Goal: Transaction & Acquisition: Purchase product/service

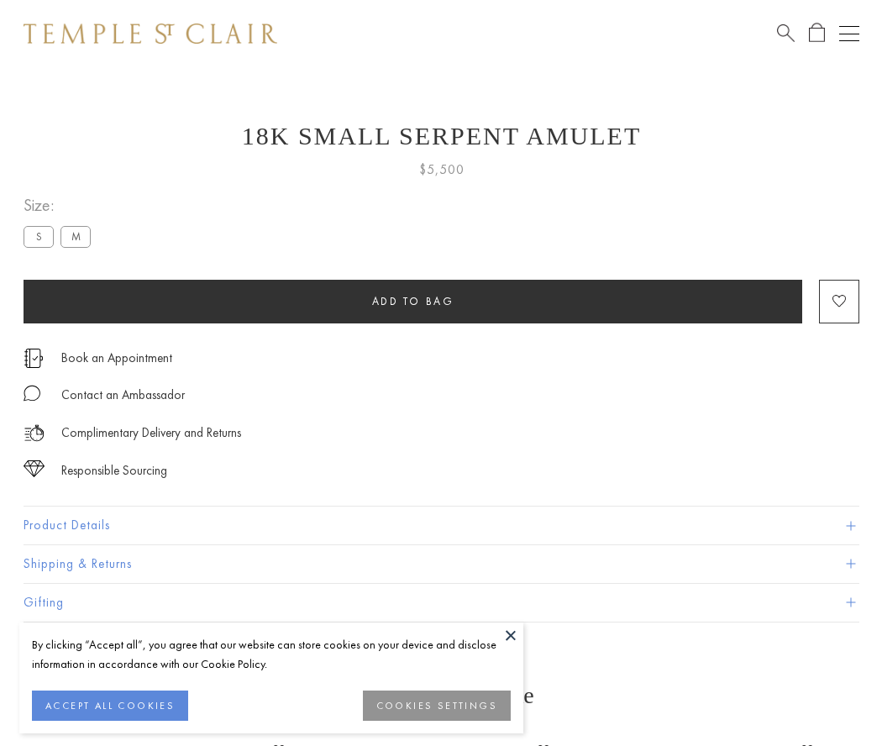
scroll to position [21, 0]
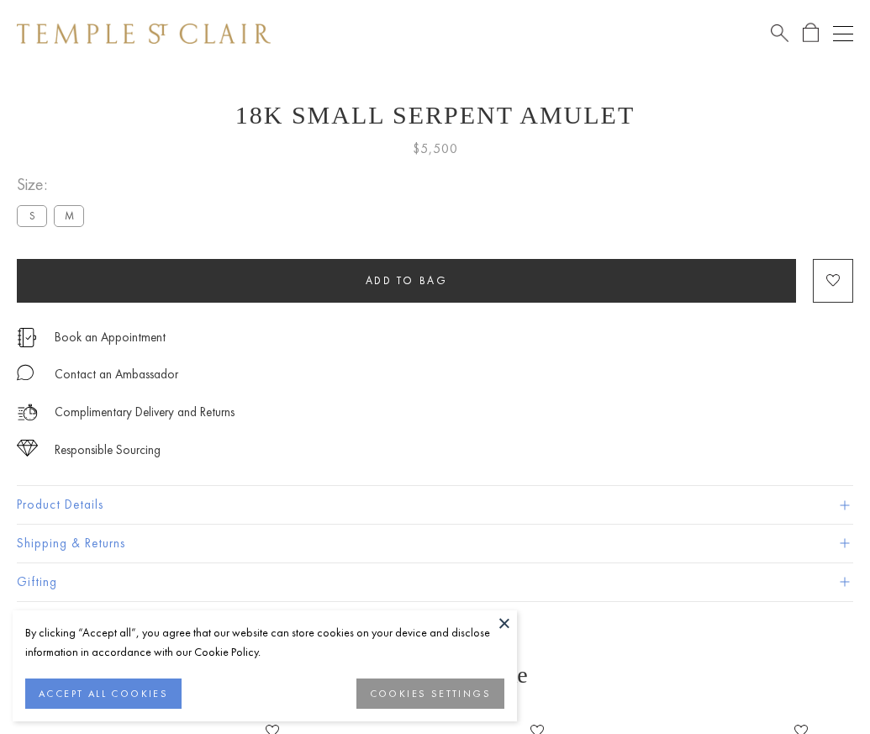
click at [406, 280] on span "Add to bag" at bounding box center [406, 280] width 82 height 14
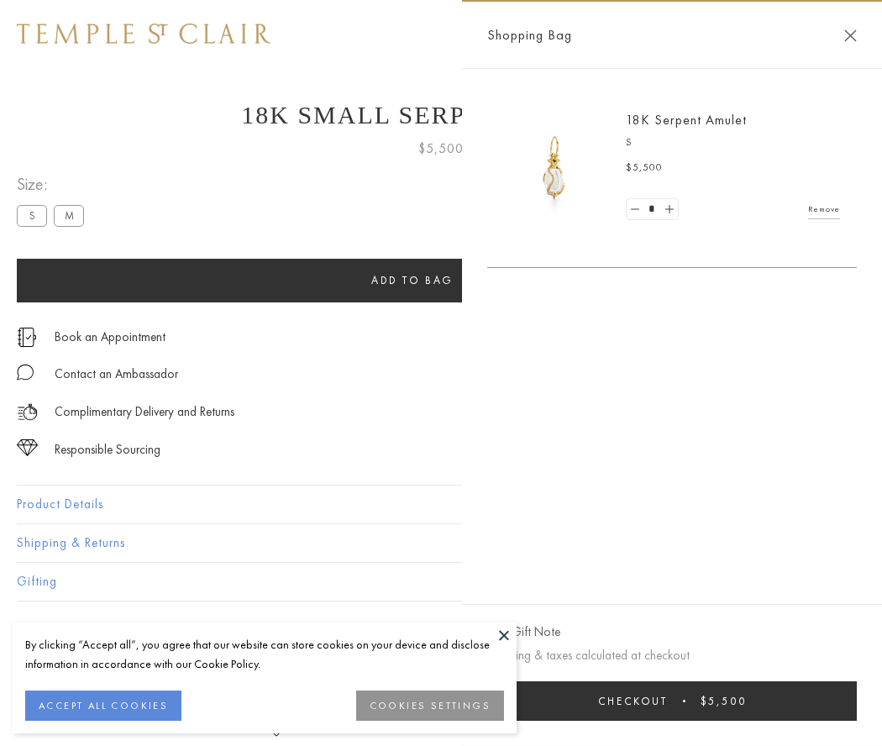
click at [683, 701] on button "Checkout $5,500" at bounding box center [672, 700] width 370 height 39
